Goal: Information Seeking & Learning: Learn about a topic

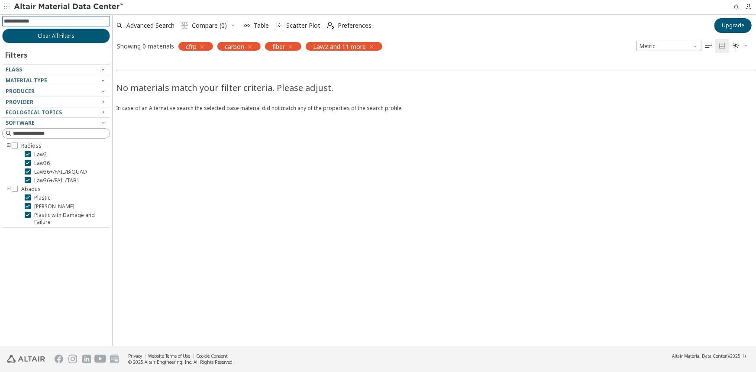
scroll to position [61, 0]
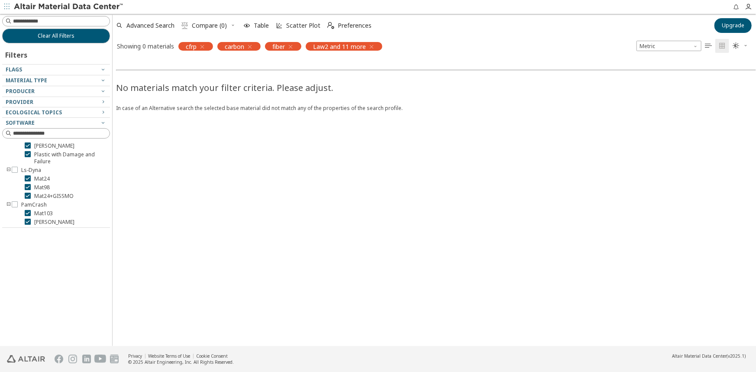
click at [293, 45] on icon "button" at bounding box center [290, 46] width 7 height 7
click at [249, 47] on icon "button" at bounding box center [249, 46] width 7 height 7
click at [203, 45] on icon "button" at bounding box center [202, 46] width 7 height 7
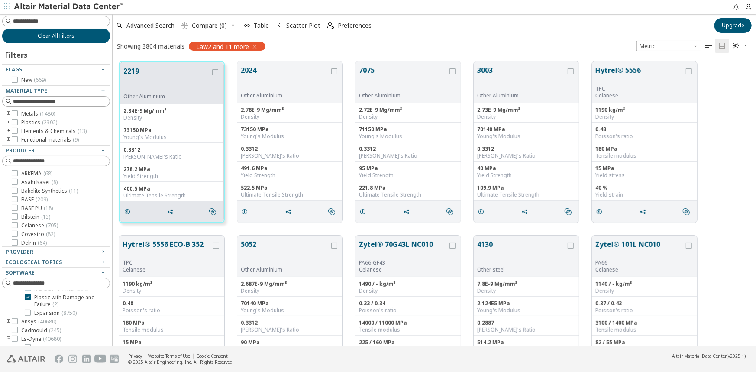
scroll to position [6, 7]
click at [131, 28] on span "Advanced Search" at bounding box center [150, 26] width 48 height 6
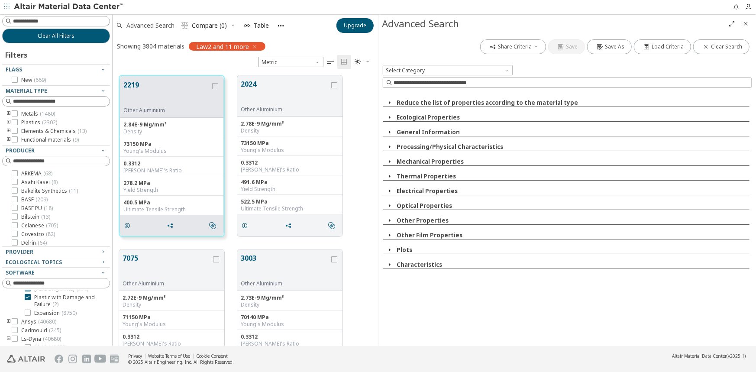
scroll to position [6, 6]
click at [403, 161] on button "Mechanical Properties" at bounding box center [429, 162] width 67 height 8
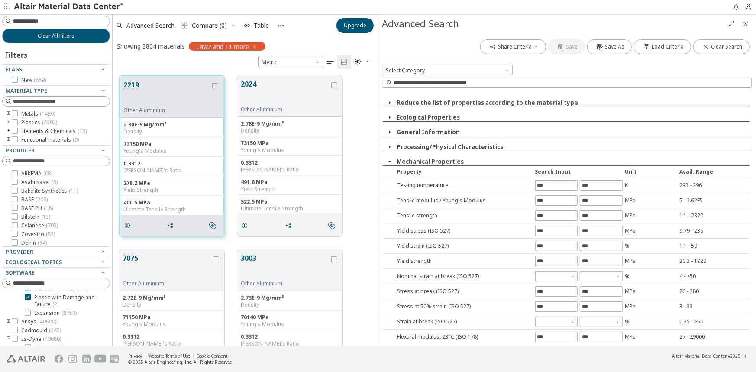
click at [403, 161] on button "Mechanical Properties" at bounding box center [429, 162] width 67 height 8
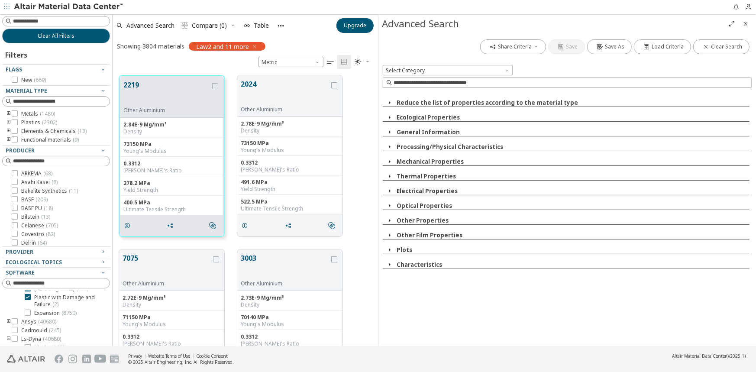
click at [743, 23] on icon "Close" at bounding box center [745, 23] width 7 height 7
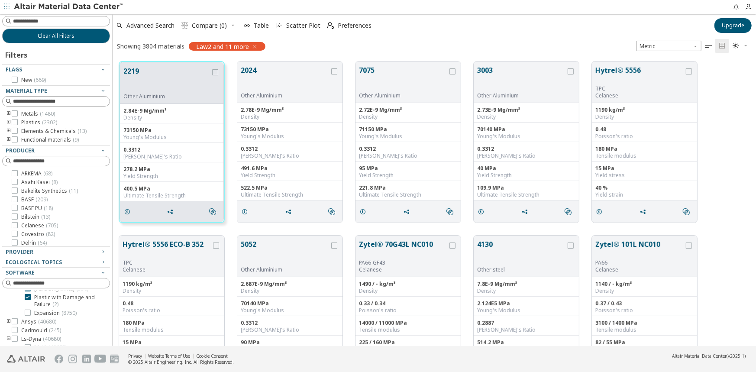
click at [9, 120] on icon "toogle group" at bounding box center [9, 122] width 6 height 7
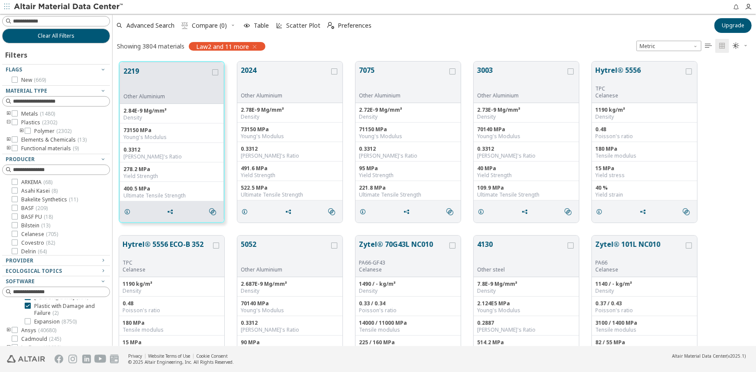
click at [22, 129] on icon "toogle group" at bounding box center [22, 131] width 6 height 7
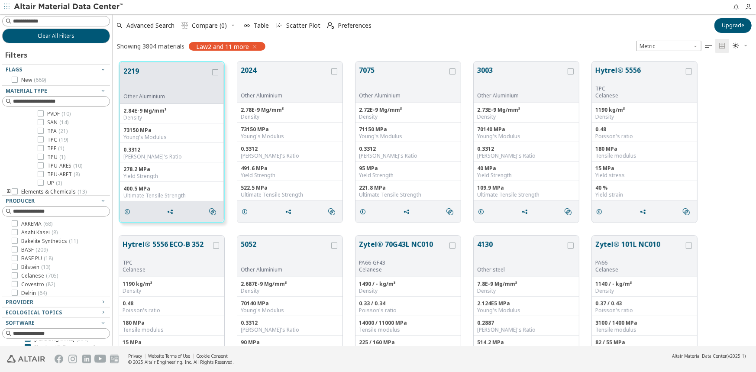
scroll to position [442, 0]
click at [7, 179] on icon "toogle group" at bounding box center [9, 182] width 6 height 7
click at [9, 188] on icon "toogle group" at bounding box center [9, 190] width 6 height 7
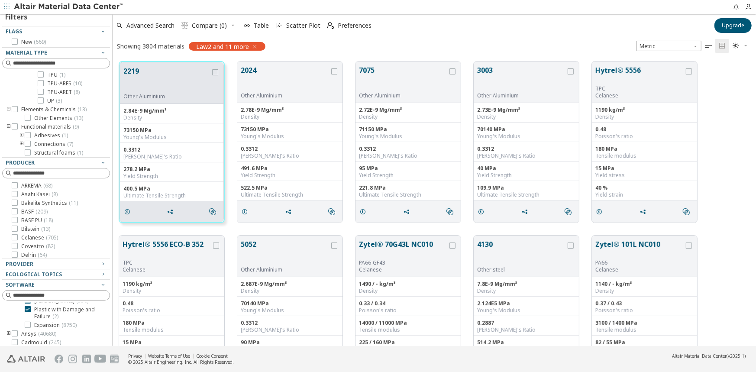
scroll to position [43, 0]
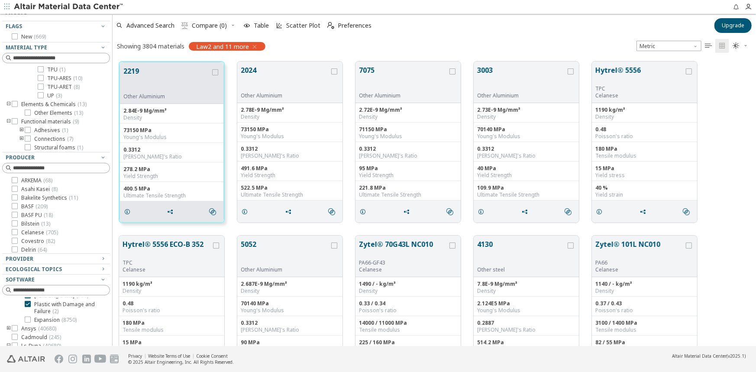
click at [22, 129] on icon "toogle group" at bounding box center [22, 130] width 6 height 7
click at [58, 138] on span "Epoxy ( 1 )" at bounding box center [58, 138] width 23 height 7
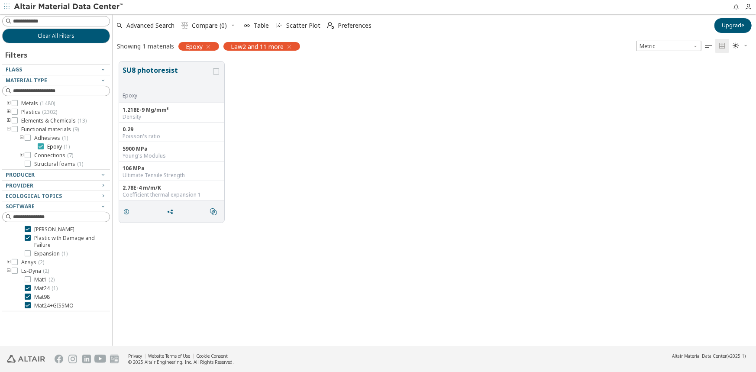
click at [41, 146] on icon at bounding box center [41, 146] width 6 height 6
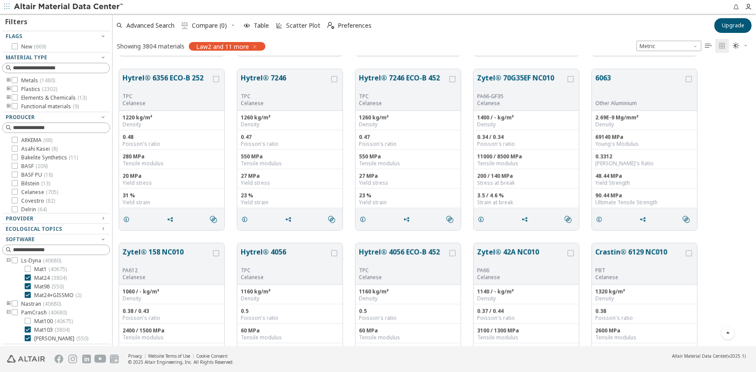
scroll to position [692, 0]
